Goal: Task Accomplishment & Management: Manage account settings

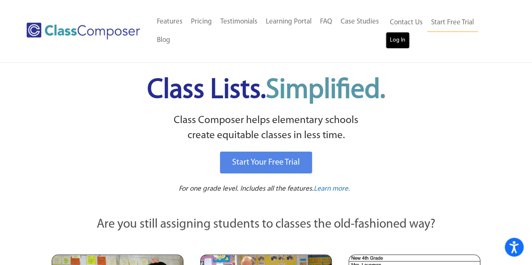
click at [394, 37] on link "Log In" at bounding box center [398, 40] width 24 height 17
click at [444, 31] on link "Start Free Trial" at bounding box center [452, 22] width 51 height 19
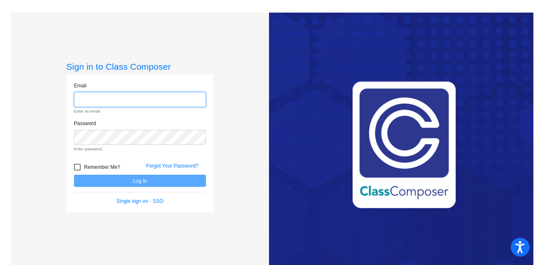
click at [95, 106] on input "email" at bounding box center [140, 100] width 132 height 16
type input "[EMAIL_ADDRESS][DOMAIN_NAME]"
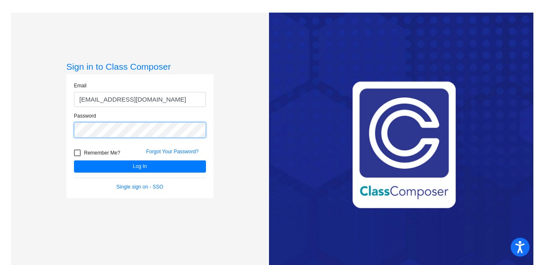
click at [74, 161] on button "Log In" at bounding box center [140, 167] width 132 height 12
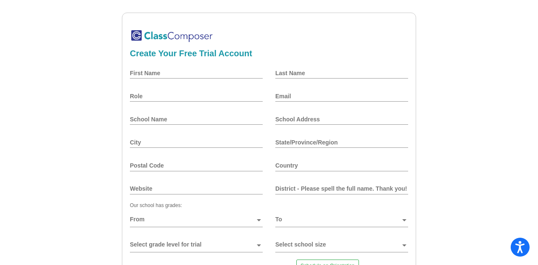
scroll to position [92, 0]
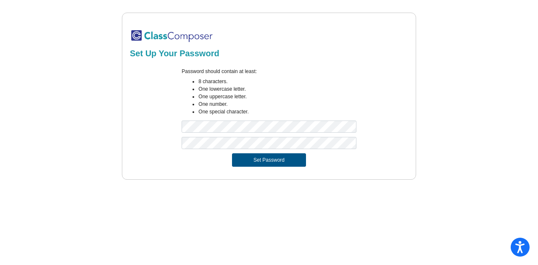
click at [259, 155] on button "Set Password" at bounding box center [269, 159] width 74 height 13
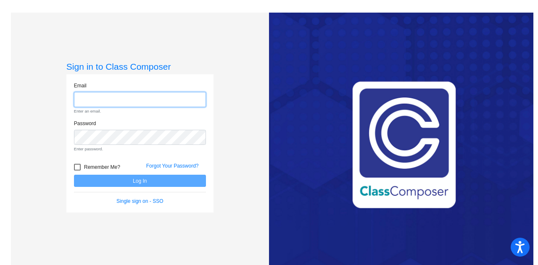
click at [192, 94] on input "email" at bounding box center [140, 100] width 132 height 16
type input "marizela.madrigaldiaz@trusd.net"
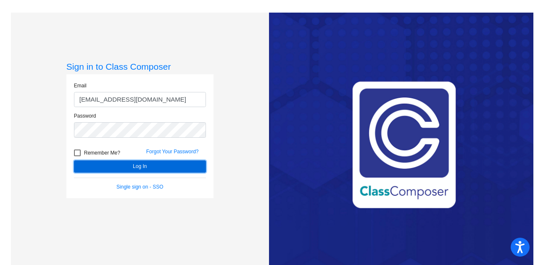
click at [153, 169] on button "Log In" at bounding box center [140, 167] width 132 height 12
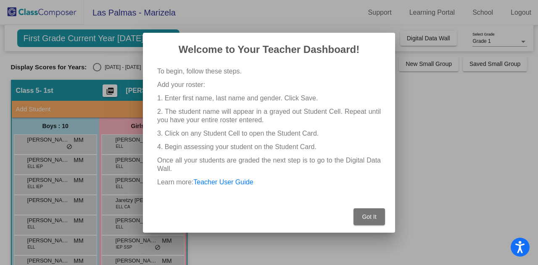
click at [376, 215] on span "Got It" at bounding box center [369, 217] width 14 height 7
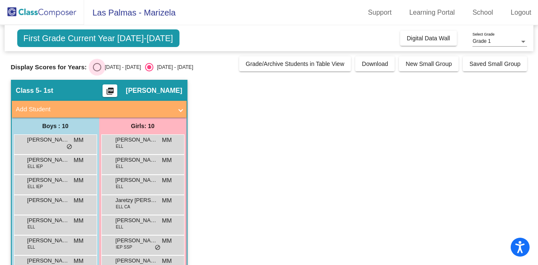
click at [103, 69] on div "2024 - 2025" at bounding box center [121, 67] width 40 height 8
click at [97, 71] on input "2024 - 2025" at bounding box center [97, 71] width 0 height 0
radio input "true"
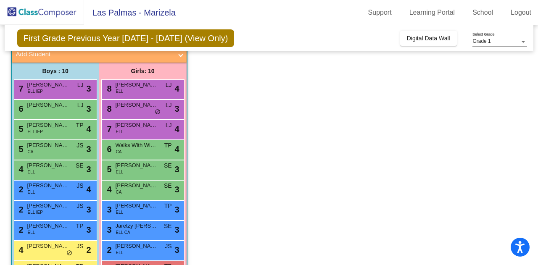
scroll to position [84, 0]
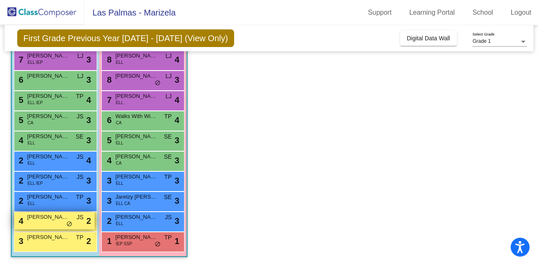
click at [53, 215] on span "Adrian Zamora" at bounding box center [48, 217] width 42 height 8
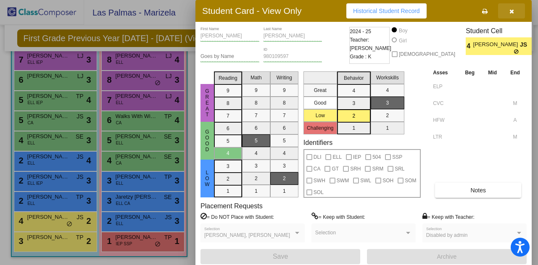
click at [513, 10] on icon "button" at bounding box center [512, 11] width 5 height 6
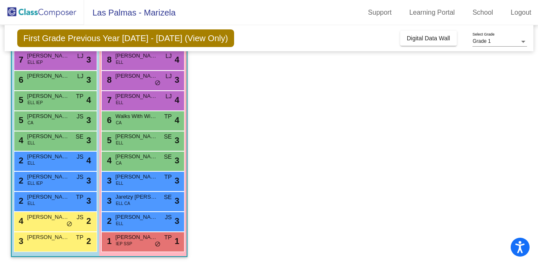
scroll to position [0, 0]
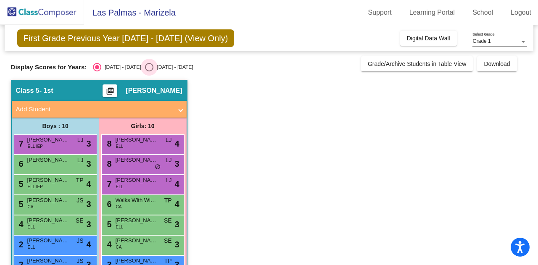
click at [169, 66] on div "2025 - 2026" at bounding box center [173, 67] width 40 height 8
click at [149, 71] on input "2025 - 2026" at bounding box center [149, 71] width 0 height 0
radio input "true"
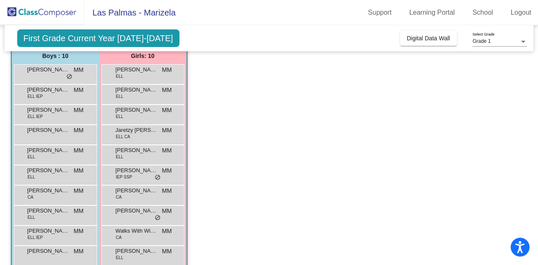
scroll to position [84, 0]
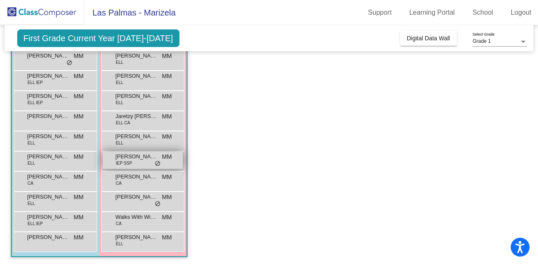
click at [155, 161] on span "do_not_disturb_alt" at bounding box center [158, 164] width 6 height 7
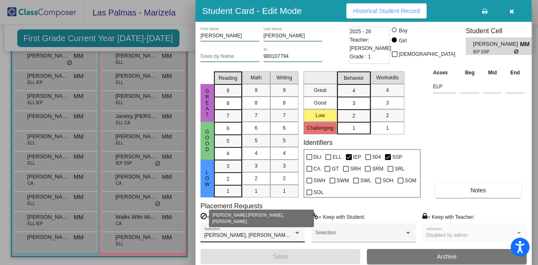
click at [299, 234] on div at bounding box center [298, 233] width 8 height 6
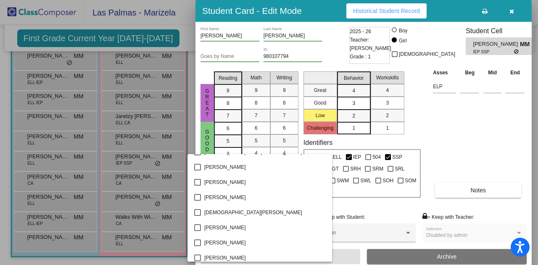
scroll to position [720, 0]
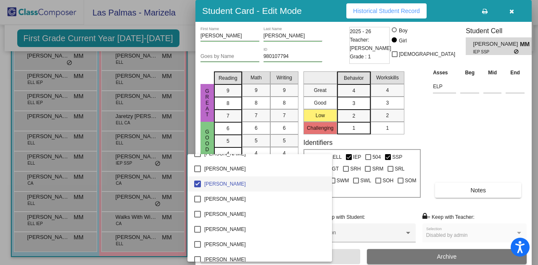
click at [412, 131] on div at bounding box center [269, 132] width 538 height 265
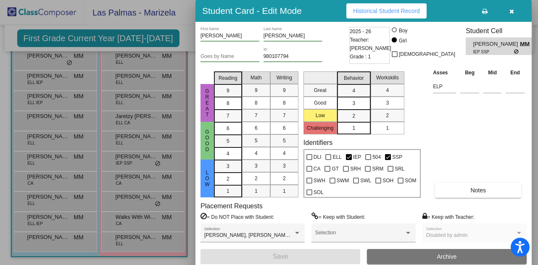
click at [510, 9] on icon "button" at bounding box center [512, 11] width 5 height 6
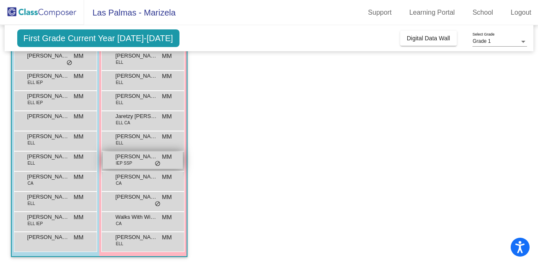
click at [146, 164] on div "Luna Clark IEP SSP MM lock do_not_disturb_alt" at bounding box center [143, 160] width 80 height 17
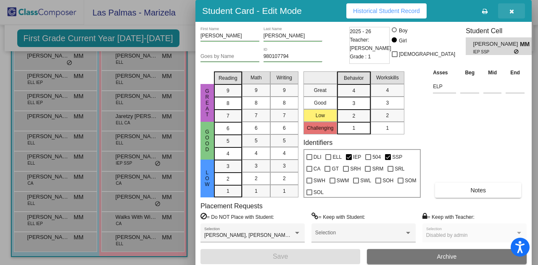
click at [513, 11] on icon "button" at bounding box center [512, 11] width 5 height 6
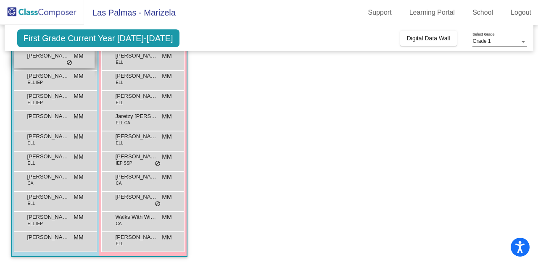
click at [77, 59] on span "MM" at bounding box center [79, 56] width 10 height 9
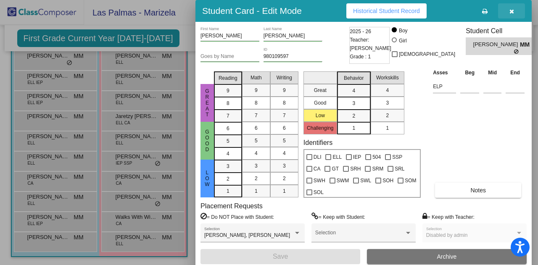
click at [509, 11] on button "button" at bounding box center [511, 10] width 27 height 15
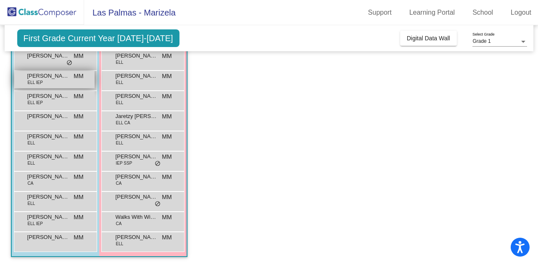
click at [62, 84] on div "Alan Barajas Ornelas ELL IEP MM lock do_not_disturb_alt" at bounding box center [54, 79] width 80 height 17
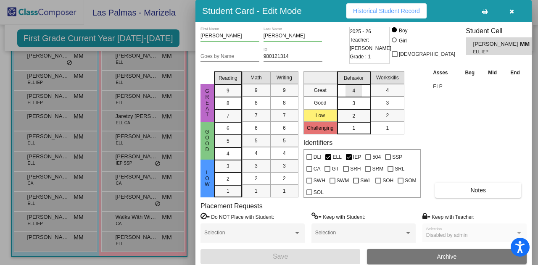
click at [357, 92] on div "4" at bounding box center [354, 91] width 16 height 13
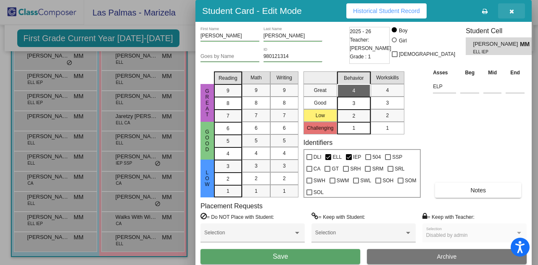
click at [513, 12] on icon "button" at bounding box center [512, 11] width 5 height 6
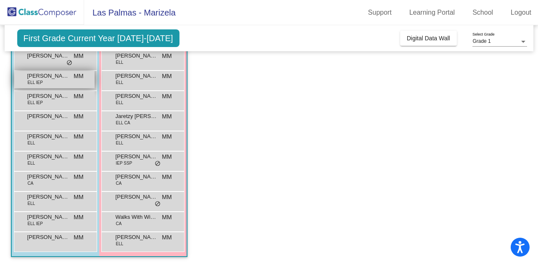
click at [70, 73] on div "Alan Barajas Ornelas ELL IEP MM lock do_not_disturb_alt" at bounding box center [54, 79] width 80 height 17
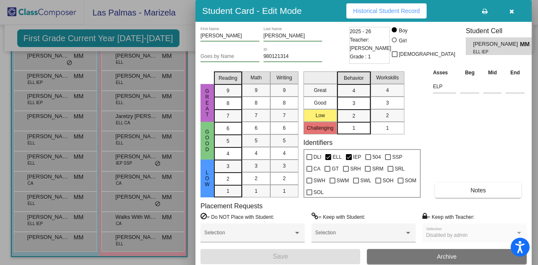
click at [513, 9] on icon "button" at bounding box center [512, 11] width 5 height 6
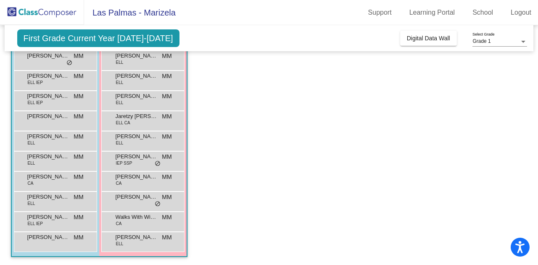
scroll to position [0, 0]
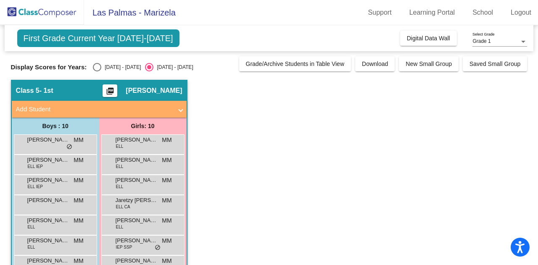
click at [111, 63] on div "2024 - 2025" at bounding box center [121, 67] width 40 height 8
click at [97, 71] on input "2024 - 2025" at bounding box center [97, 71] width 0 height 0
radio input "true"
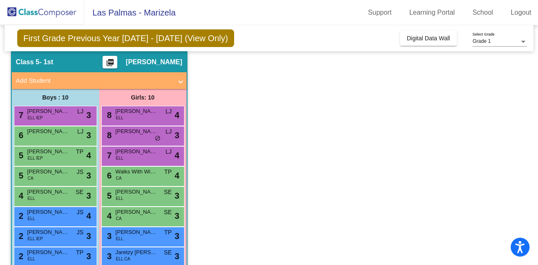
scroll to position [30, 0]
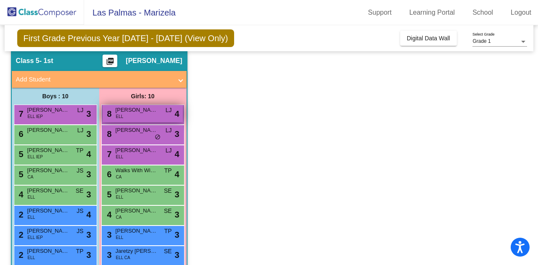
click at [154, 111] on span "Jayleen Vasquez" at bounding box center [137, 110] width 42 height 8
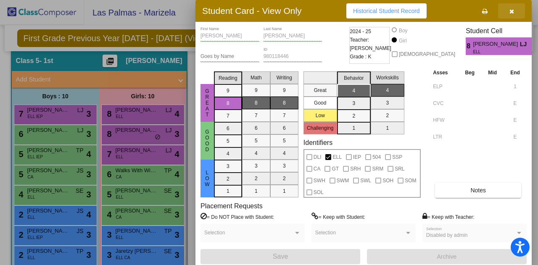
click at [511, 11] on icon "button" at bounding box center [512, 11] width 5 height 6
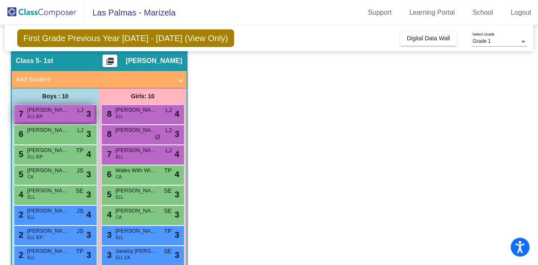
click at [55, 113] on span "Andrew Rodriguez" at bounding box center [48, 110] width 42 height 8
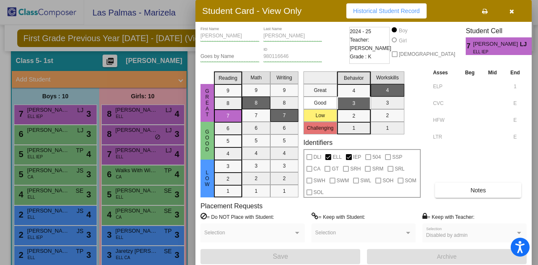
click at [514, 13] on button "button" at bounding box center [511, 10] width 27 height 15
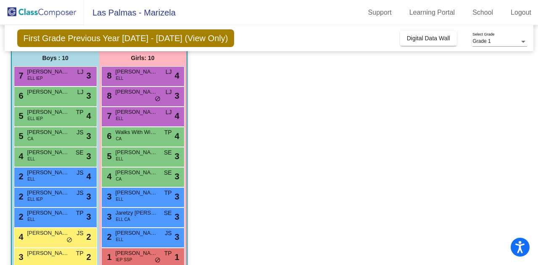
scroll to position [70, 0]
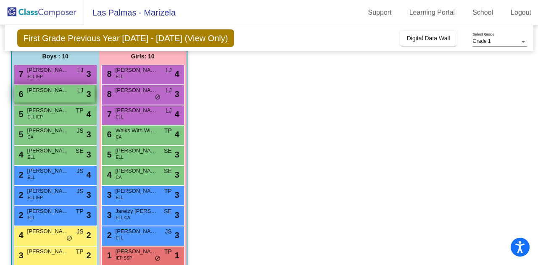
click at [47, 88] on span "Theodore Xiong" at bounding box center [48, 90] width 42 height 8
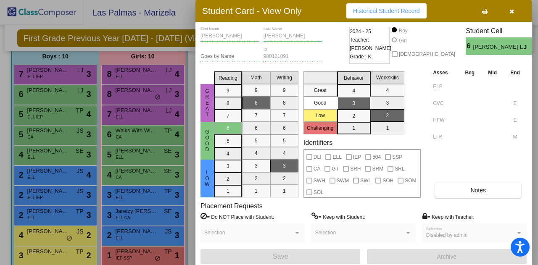
click at [511, 10] on icon "button" at bounding box center [512, 11] width 5 height 6
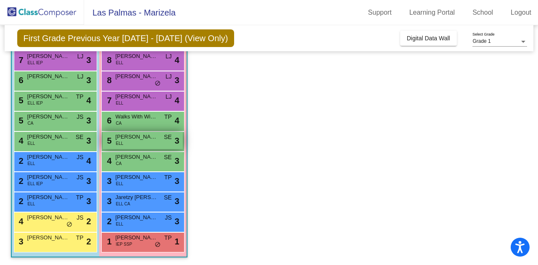
scroll to position [84, 0]
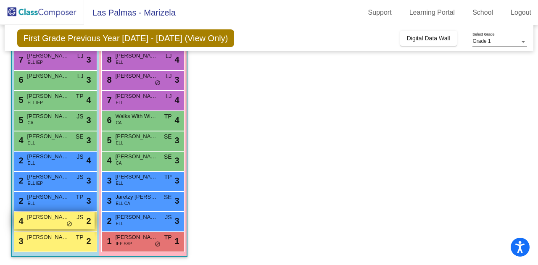
click at [64, 225] on div "4 Adrian Zamora JS lock do_not_disturb_alt 2" at bounding box center [54, 220] width 80 height 17
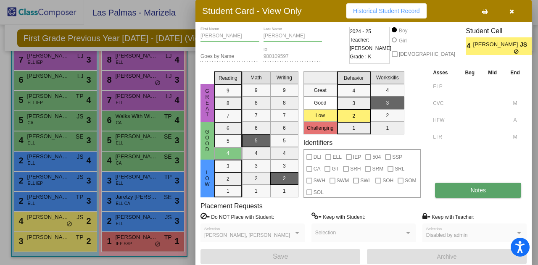
click at [461, 192] on button "Notes" at bounding box center [478, 190] width 86 height 15
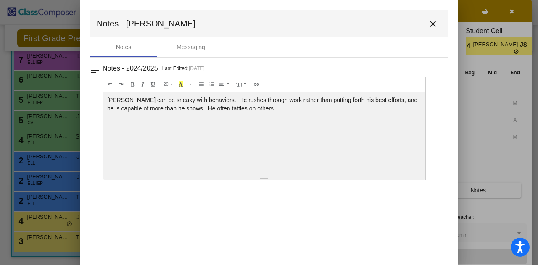
click at [430, 24] on mat-icon "close" at bounding box center [433, 24] width 10 height 10
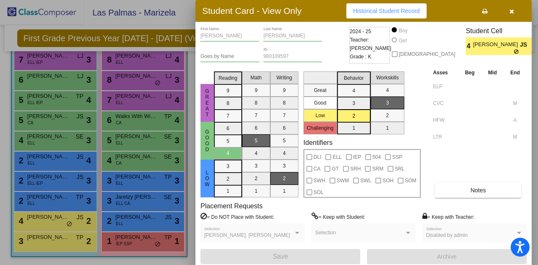
click at [513, 11] on icon "button" at bounding box center [512, 11] width 5 height 6
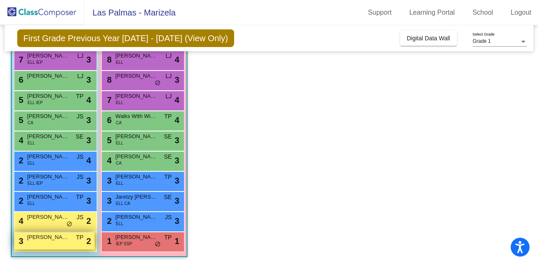
click at [77, 238] on span "TP" at bounding box center [80, 237] width 8 height 9
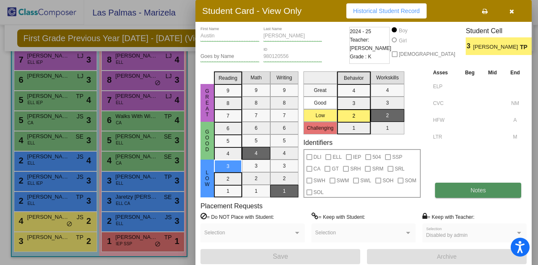
click at [458, 193] on button "Notes" at bounding box center [478, 190] width 86 height 15
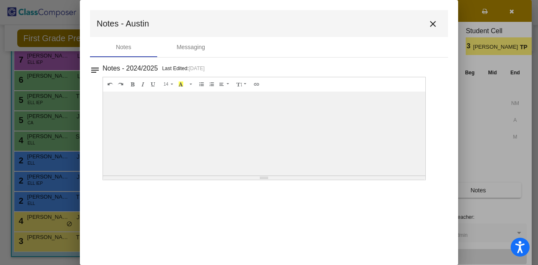
click at [435, 24] on mat-icon "close" at bounding box center [433, 24] width 10 height 10
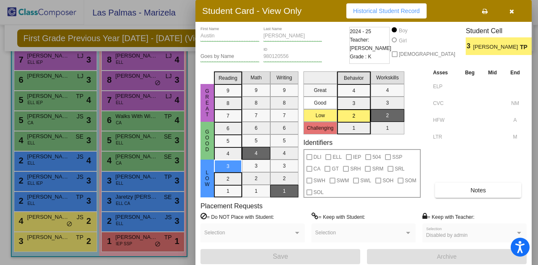
click at [505, 17] on button "button" at bounding box center [511, 10] width 27 height 15
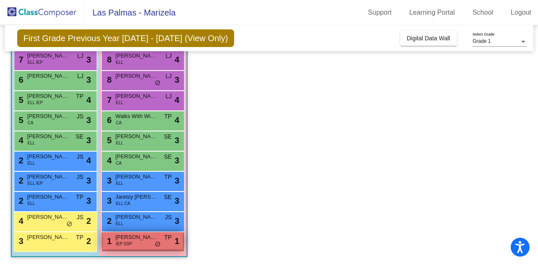
click at [146, 244] on div "1 Luna Clark IEP SSP TP lock do_not_disturb_alt 1" at bounding box center [143, 241] width 80 height 17
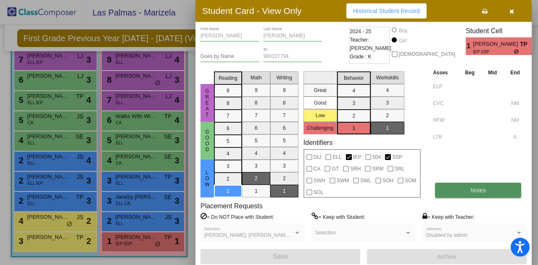
click at [467, 196] on button "Notes" at bounding box center [478, 190] width 86 height 15
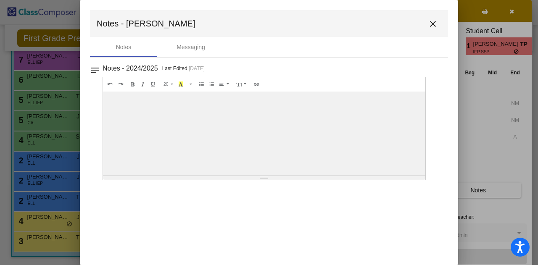
click at [140, 111] on div at bounding box center [264, 134] width 323 height 84
click at [184, 54] on div "Messaging" at bounding box center [190, 47] width 67 height 20
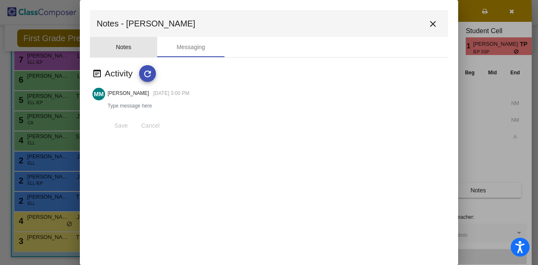
click at [137, 48] on div "Notes" at bounding box center [123, 47] width 67 height 20
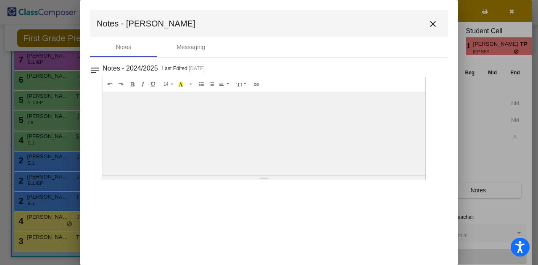
click at [439, 22] on button "close" at bounding box center [433, 23] width 17 height 17
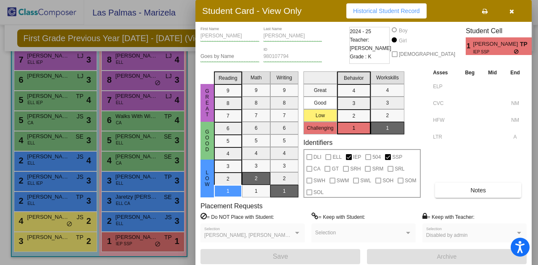
click at [516, 12] on button "button" at bounding box center [511, 10] width 27 height 15
